Goal: Task Accomplishment & Management: Complete application form

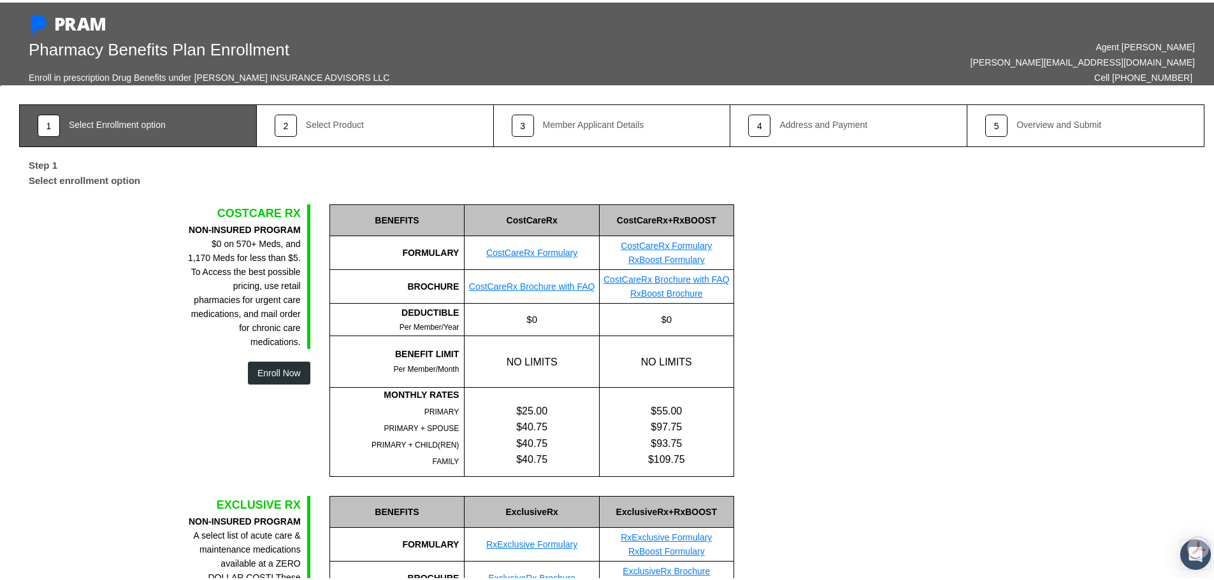
click at [277, 366] on button "Enroll Now" at bounding box center [279, 370] width 62 height 23
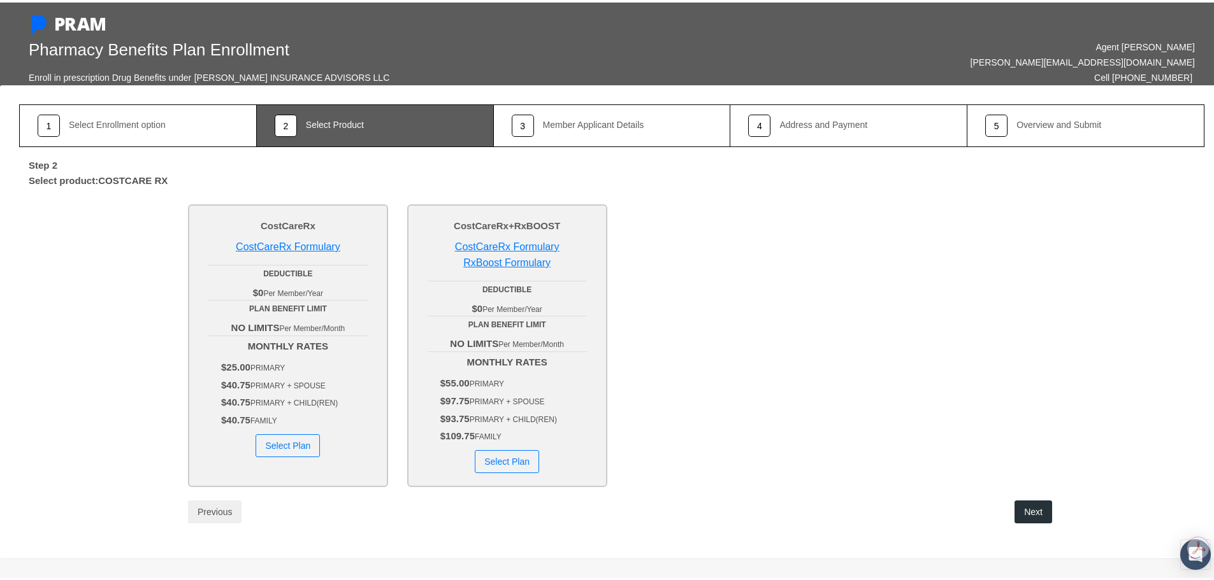
click at [284, 441] on button "Select Plan" at bounding box center [287, 443] width 64 height 23
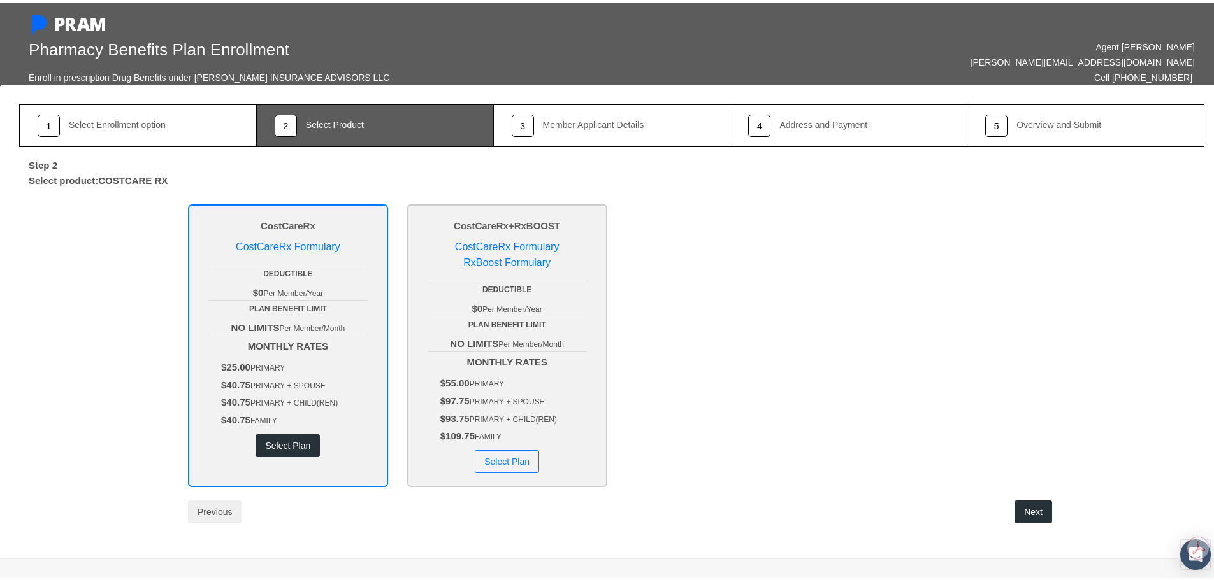
click at [276, 432] on button "Select Plan" at bounding box center [287, 443] width 64 height 23
click at [1037, 505] on button "Next" at bounding box center [1033, 509] width 38 height 23
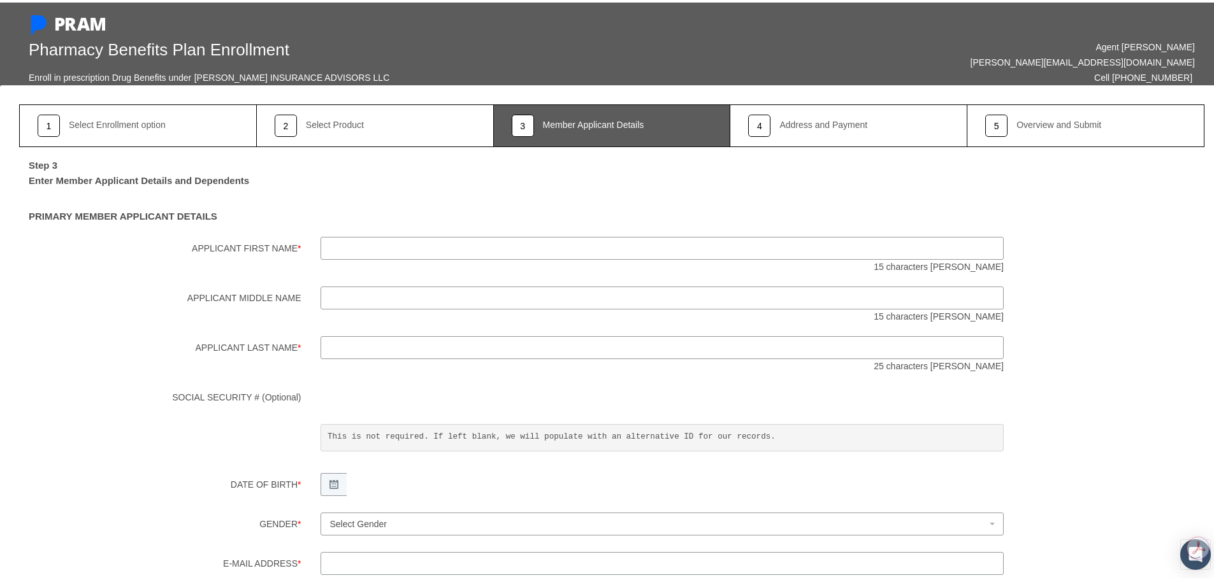
click at [870, 138] on link "4 Address and Payment" at bounding box center [848, 123] width 237 height 43
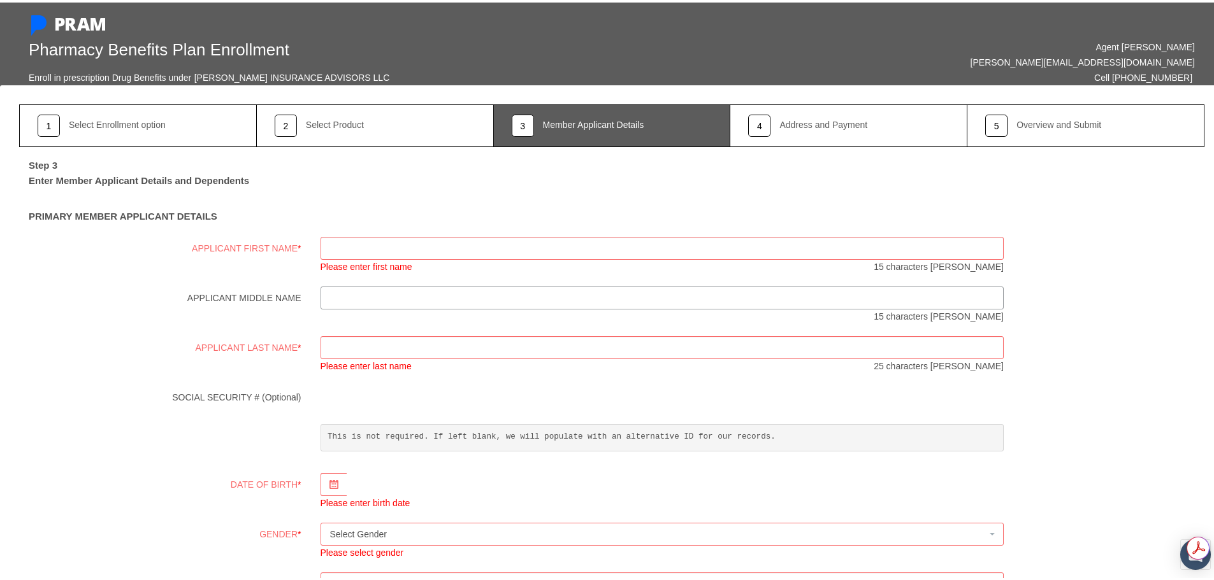
click at [1075, 129] on link "5 Overview and Submit" at bounding box center [1085, 123] width 237 height 43
click at [166, 119] on link "1 Select Enrollment option" at bounding box center [138, 123] width 238 height 43
click at [120, 129] on div "Select Enrollment option" at bounding box center [117, 123] width 97 height 11
click at [48, 124] on div "1" at bounding box center [49, 123] width 22 height 22
